Goal: Task Accomplishment & Management: Use online tool/utility

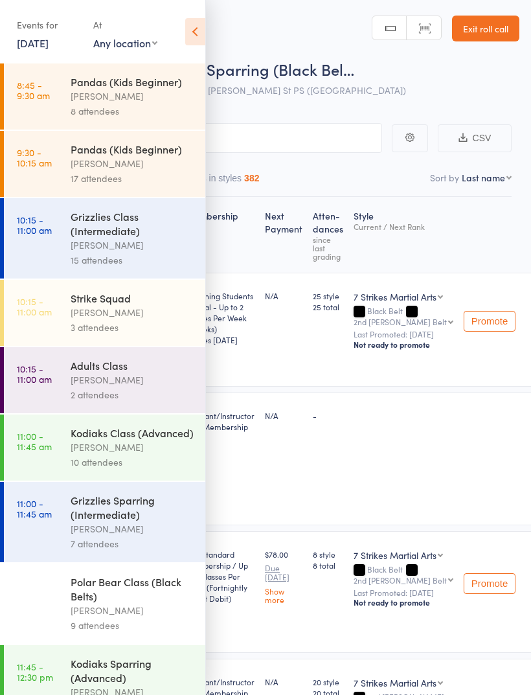
click at [49, 47] on link "12 Oct, 2025" at bounding box center [33, 43] width 32 height 14
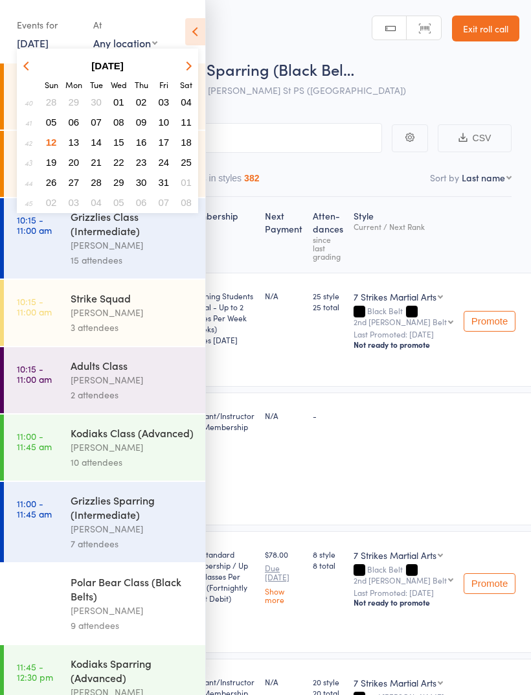
click at [93, 144] on span "14" at bounding box center [96, 142] width 11 height 11
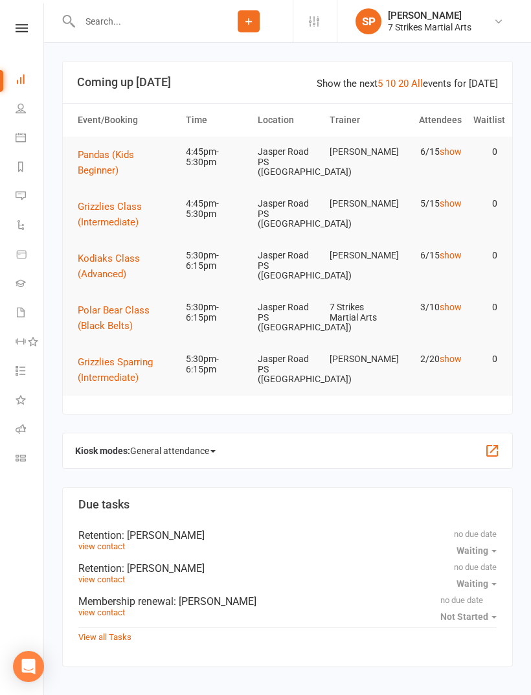
click at [31, 421] on link "Roll call" at bounding box center [30, 430] width 29 height 29
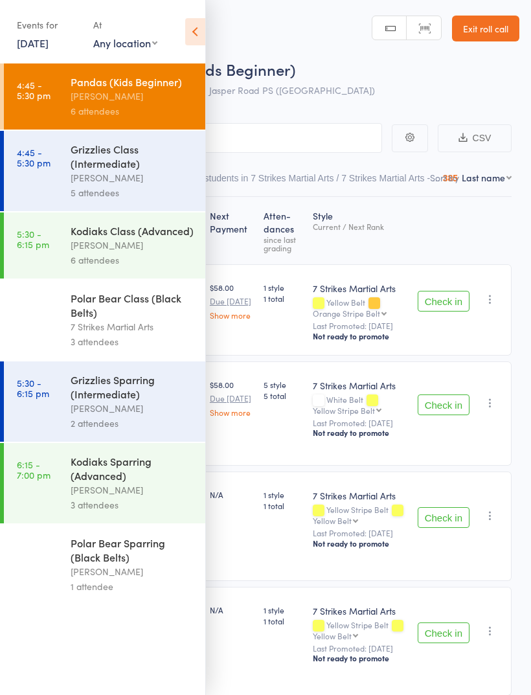
click at [189, 38] on icon at bounding box center [195, 31] width 20 height 27
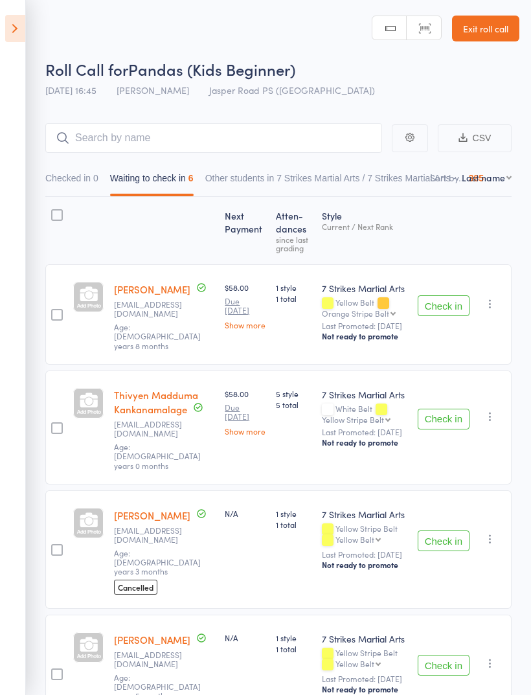
click at [23, 35] on icon at bounding box center [15, 28] width 20 height 27
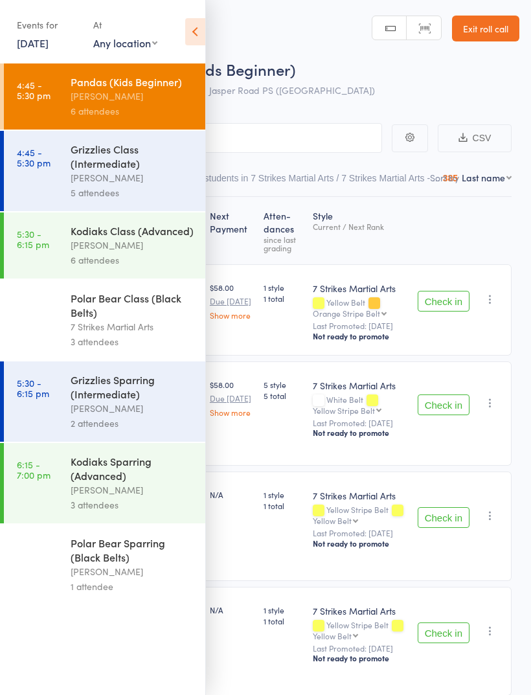
click at [147, 181] on div "[PERSON_NAME]" at bounding box center [133, 177] width 124 height 15
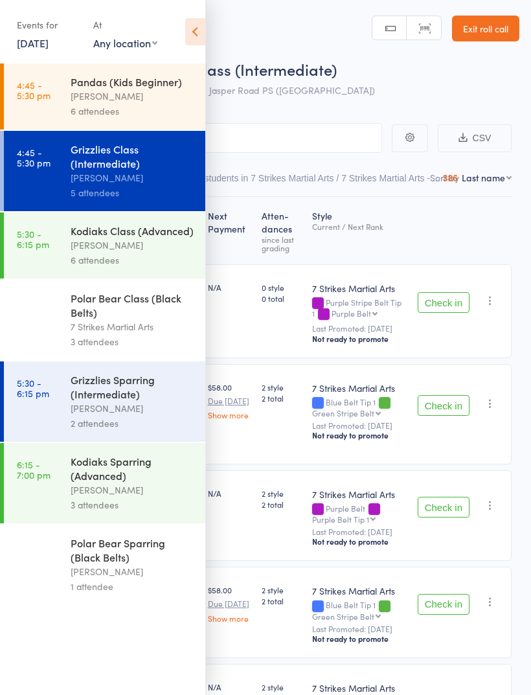
click at [183, 28] on div "Events for [DATE] [DATE] [DATE] Sun Mon Tue Wed Thu Fri Sat 40 28 29 30 01 02 0…" at bounding box center [102, 32] width 205 height 65
click at [197, 32] on icon at bounding box center [195, 31] width 20 height 27
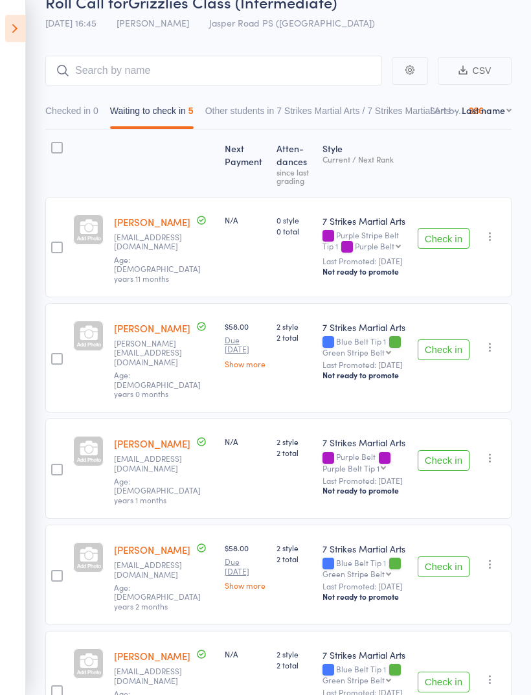
scroll to position [120, 0]
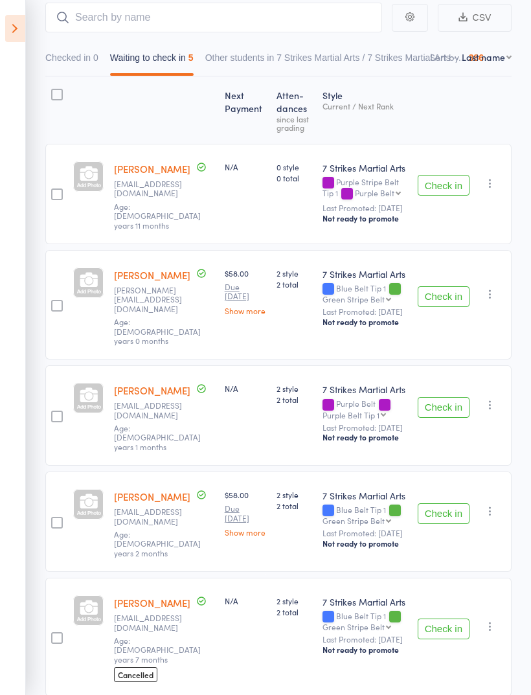
click at [448, 503] on button "Check in" at bounding box center [444, 513] width 52 height 21
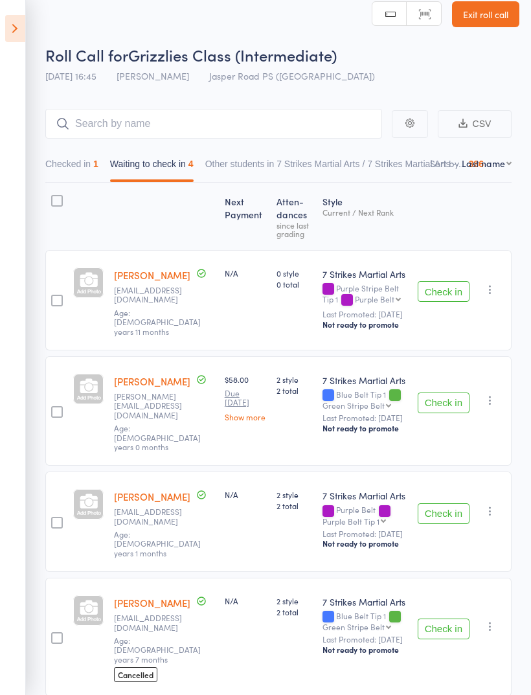
click at [39, 38] on header "Roll Call for Grizzlies Class (Intermediate) [DATE] 16:45 [PERSON_NAME] Jasper …" at bounding box center [265, 38] width 531 height 104
click at [24, 34] on icon at bounding box center [15, 28] width 20 height 27
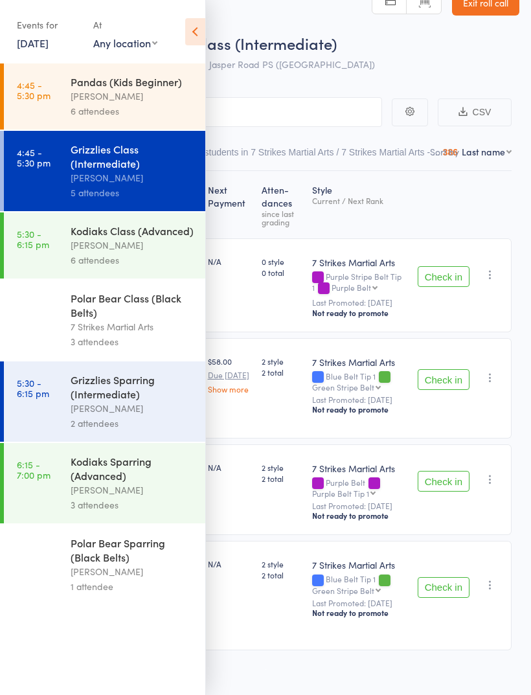
scroll to position [27, 0]
click at [166, 98] on div "[PERSON_NAME]" at bounding box center [133, 96] width 124 height 15
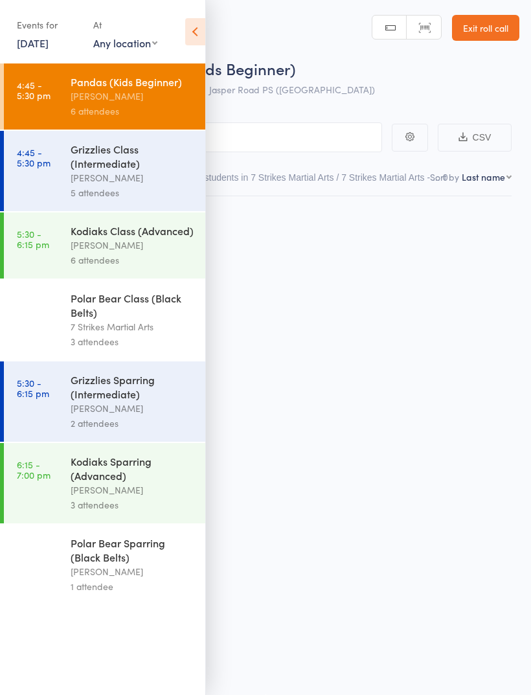
scroll to position [9, 0]
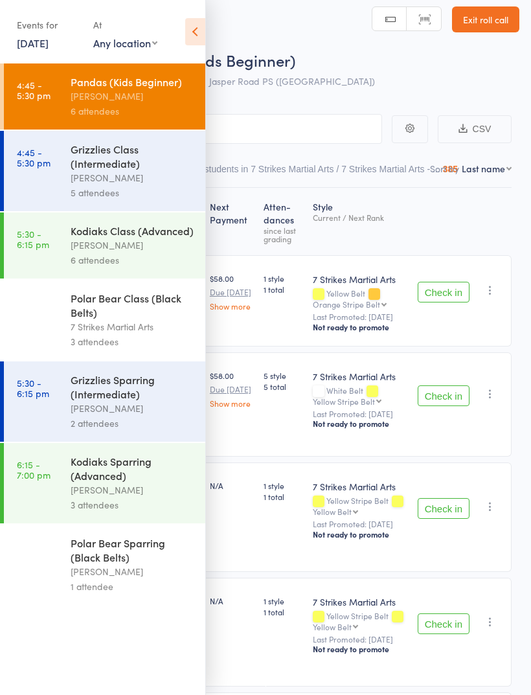
click at [195, 39] on icon at bounding box center [195, 31] width 20 height 27
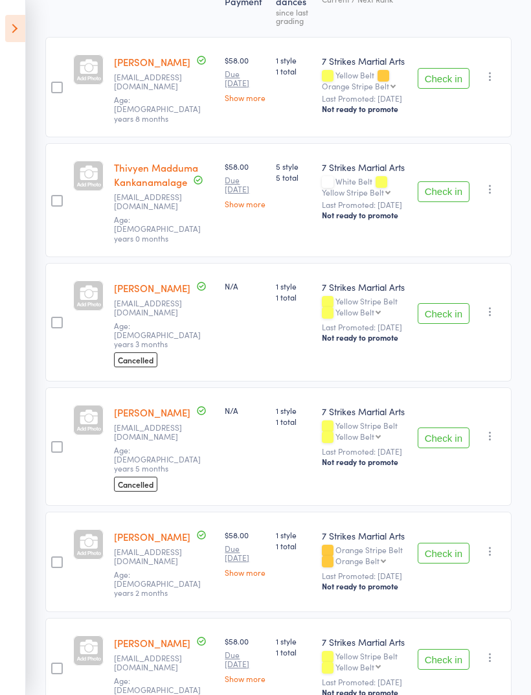
scroll to position [231, 0]
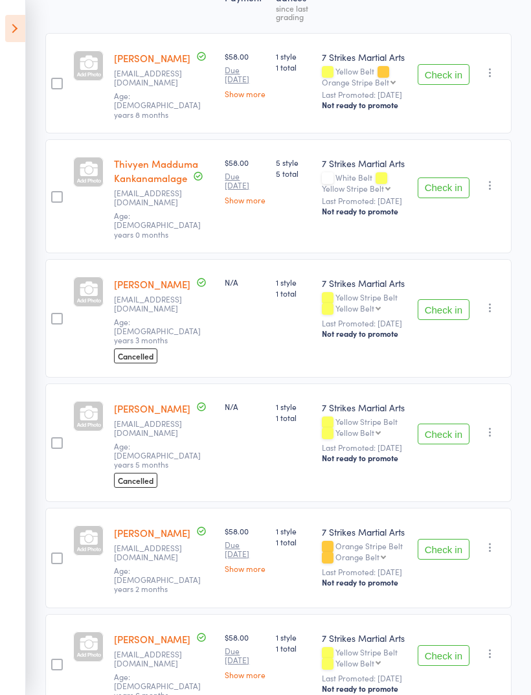
click at [446, 80] on button "Check in" at bounding box center [444, 74] width 52 height 21
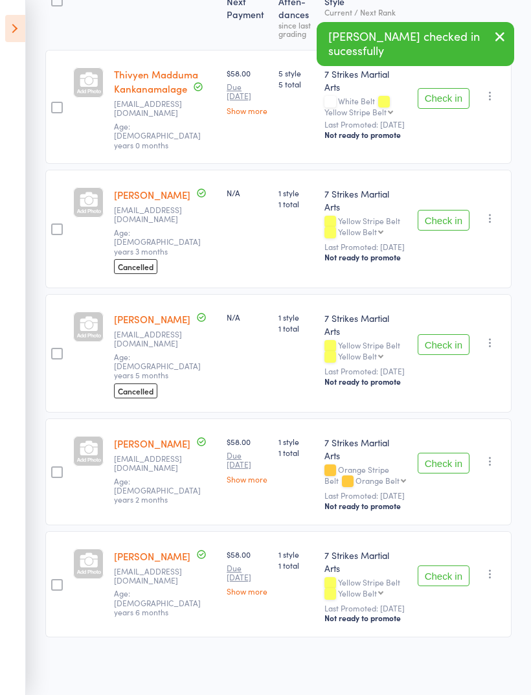
scroll to position [122, 0]
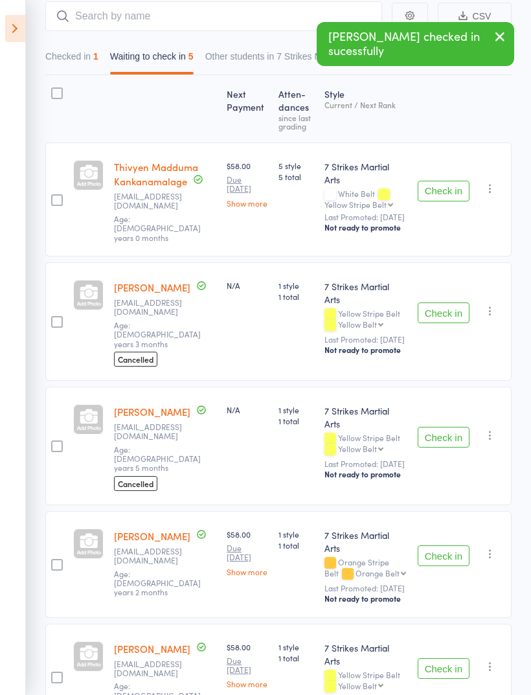
click at [445, 658] on button "Check in" at bounding box center [444, 668] width 52 height 21
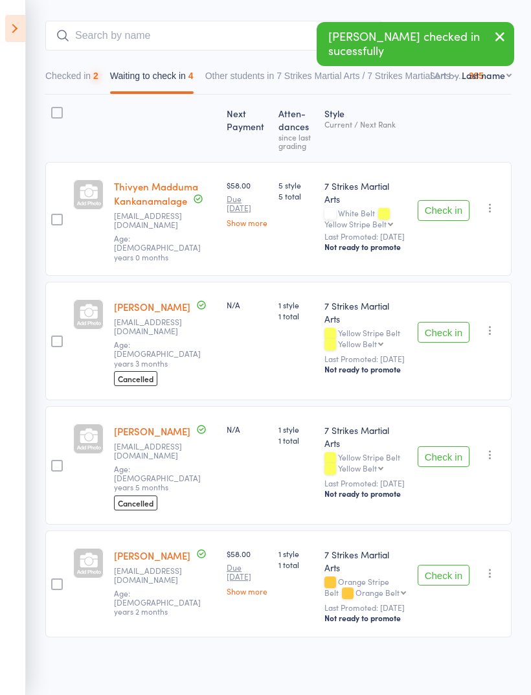
scroll to position [13, 0]
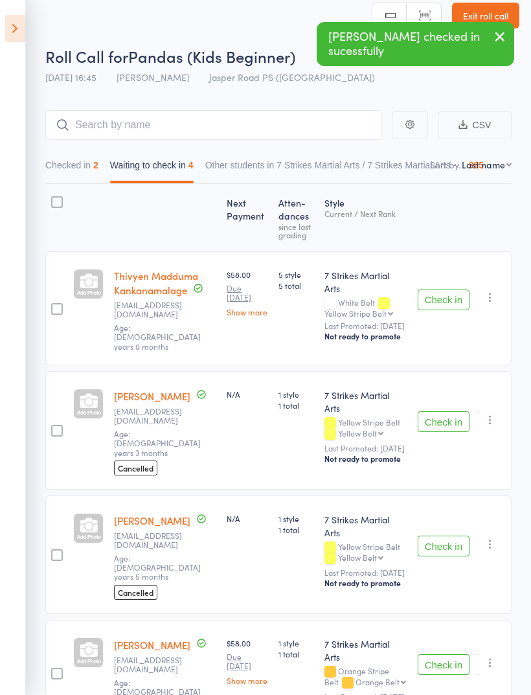
click at [452, 535] on button "Check in" at bounding box center [444, 545] width 52 height 21
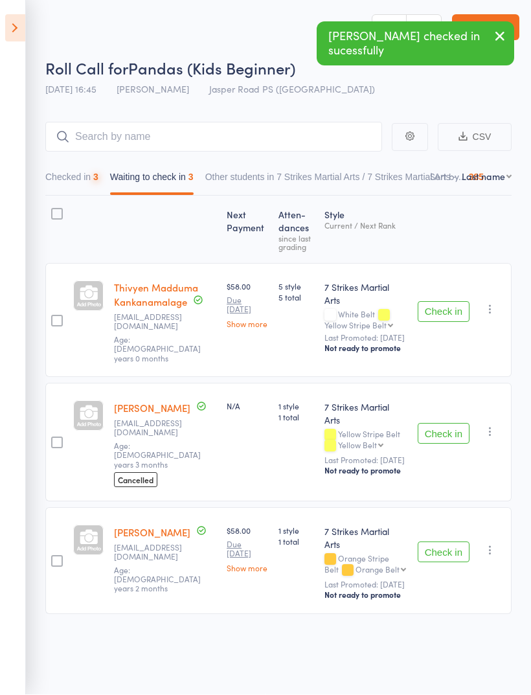
scroll to position [9, 0]
click at [447, 542] on button "Check in" at bounding box center [444, 552] width 52 height 21
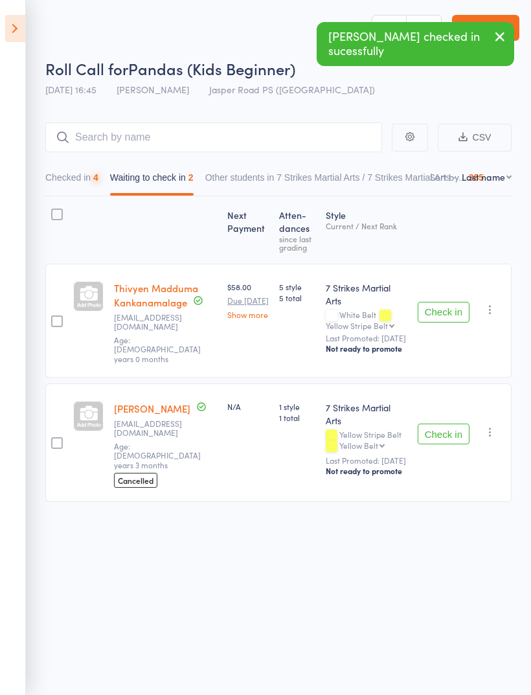
click at [441, 423] on button "Check in" at bounding box center [444, 433] width 52 height 21
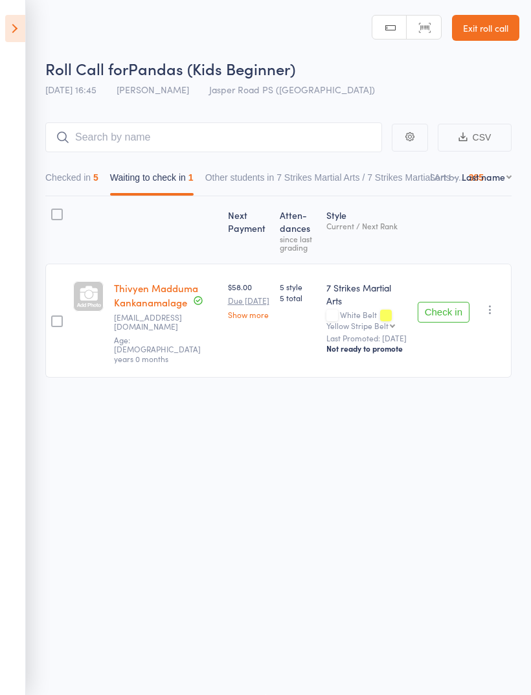
click at [15, 15] on icon at bounding box center [15, 28] width 20 height 27
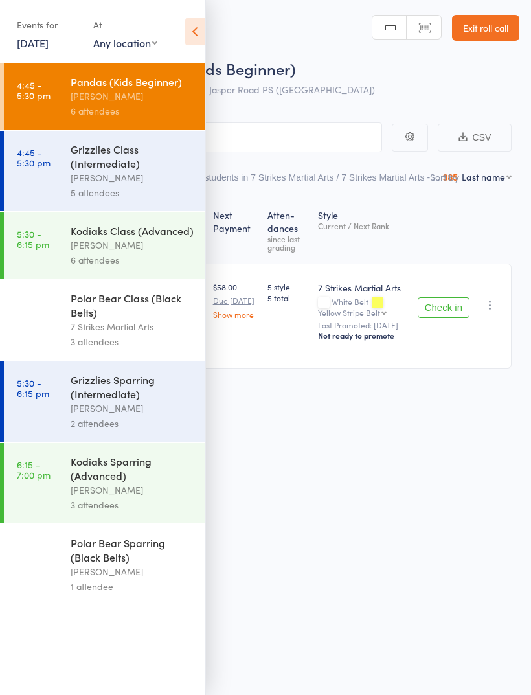
click at [135, 175] on div "[PERSON_NAME]" at bounding box center [133, 177] width 124 height 15
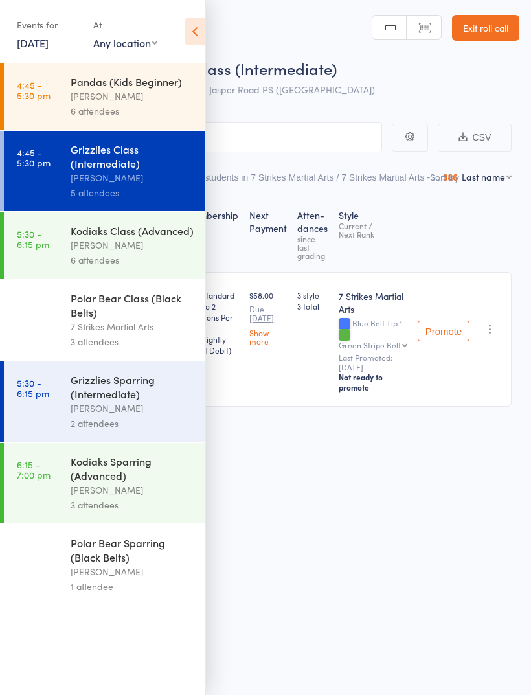
click at [190, 31] on icon at bounding box center [195, 31] width 20 height 27
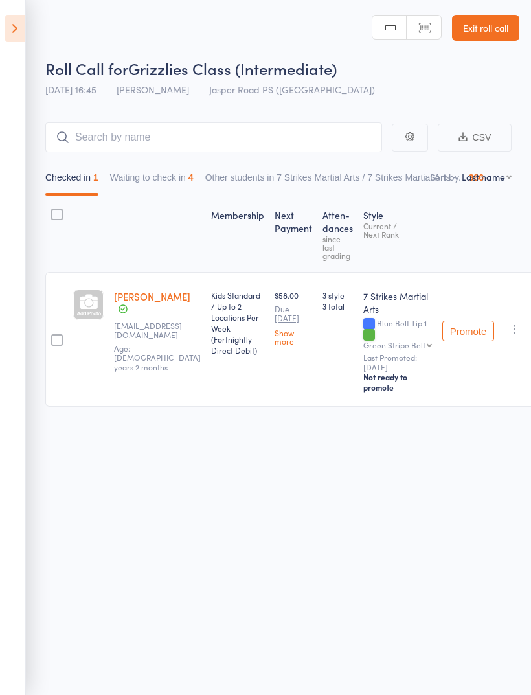
click at [169, 175] on button "Waiting to check in 4" at bounding box center [152, 181] width 84 height 30
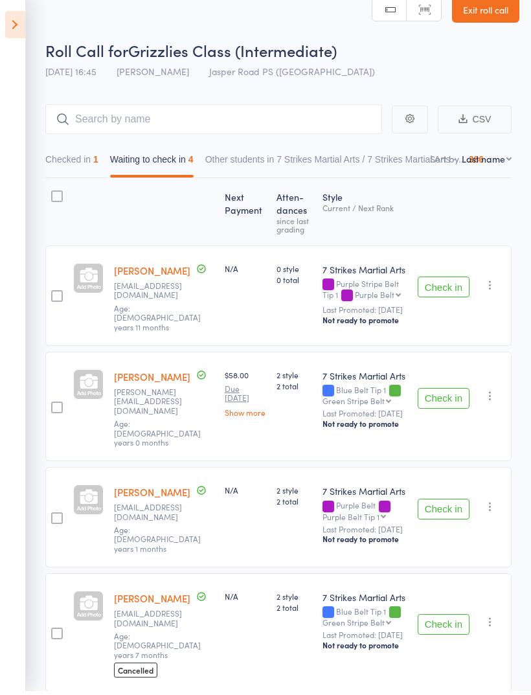
scroll to position [14, 0]
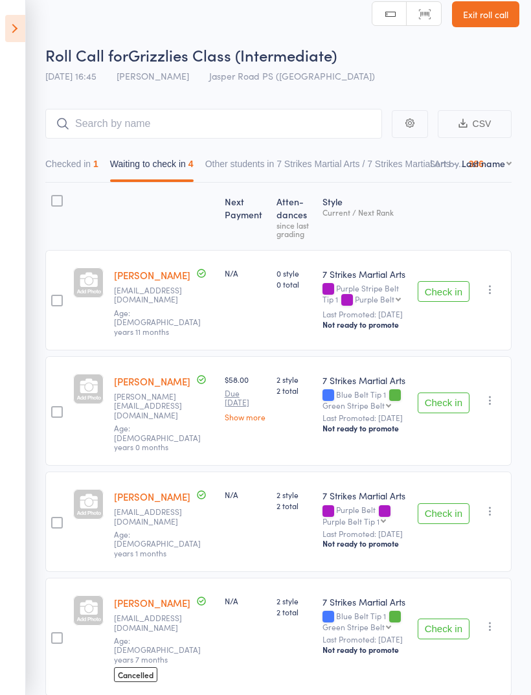
click at [444, 403] on button "Check in" at bounding box center [444, 402] width 52 height 21
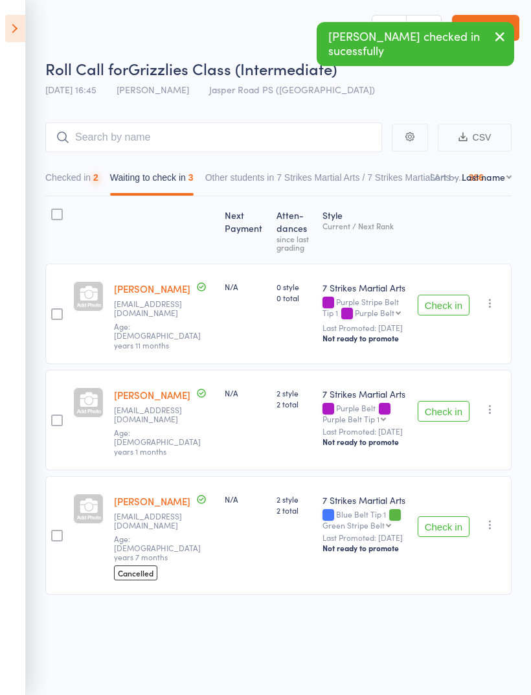
scroll to position [9, 0]
click at [20, 27] on icon at bounding box center [15, 28] width 20 height 27
